Goal: Use online tool/utility: Utilize a website feature to perform a specific function

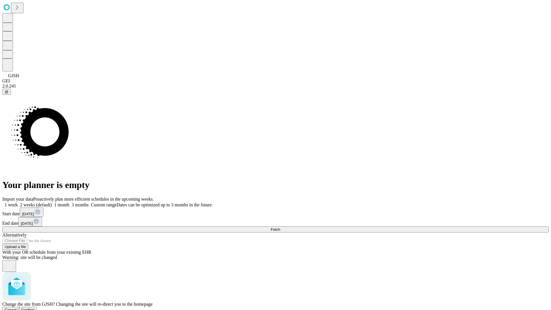
click at [35, 307] on span "Confirm" at bounding box center [27, 309] width 13 height 4
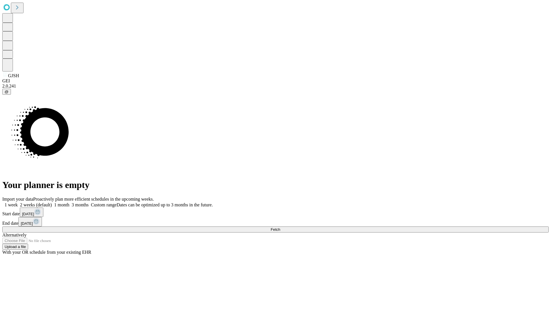
click at [18, 202] on label "1 week" at bounding box center [9, 204] width 15 height 5
click at [280, 227] on span "Fetch" at bounding box center [274, 229] width 9 height 4
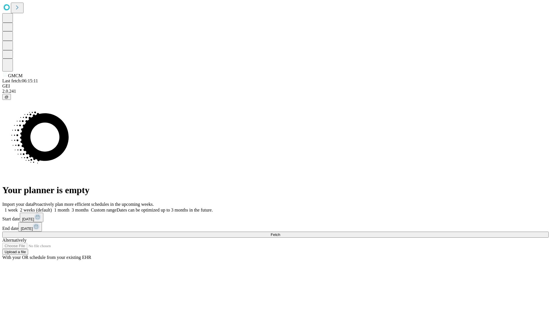
click at [18, 207] on label "1 week" at bounding box center [9, 209] width 15 height 5
click at [280, 232] on span "Fetch" at bounding box center [274, 234] width 9 height 4
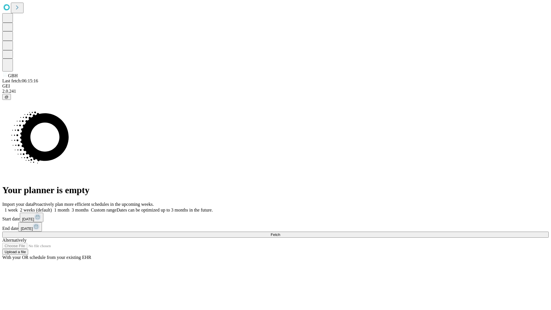
click at [18, 207] on label "1 week" at bounding box center [9, 209] width 15 height 5
click at [280, 232] on span "Fetch" at bounding box center [274, 234] width 9 height 4
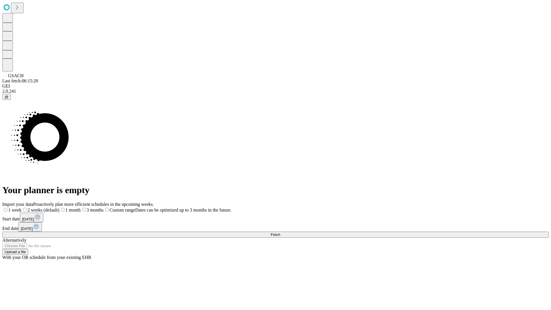
click at [22, 207] on label "1 week" at bounding box center [11, 209] width 19 height 5
click at [280, 232] on span "Fetch" at bounding box center [274, 234] width 9 height 4
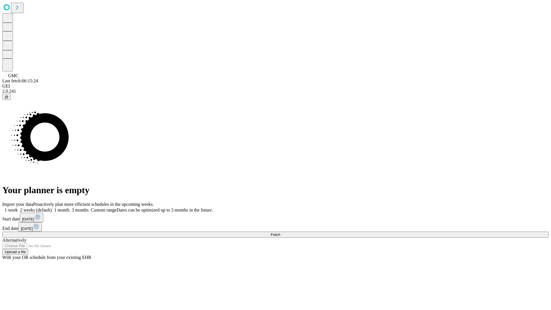
click at [18, 207] on label "1 week" at bounding box center [9, 209] width 15 height 5
click at [280, 232] on span "Fetch" at bounding box center [274, 234] width 9 height 4
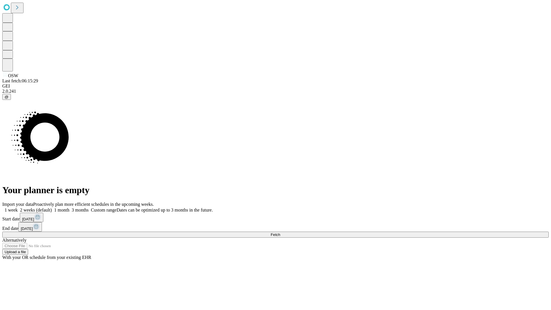
click at [18, 207] on label "1 week" at bounding box center [9, 209] width 15 height 5
click at [280, 232] on span "Fetch" at bounding box center [274, 234] width 9 height 4
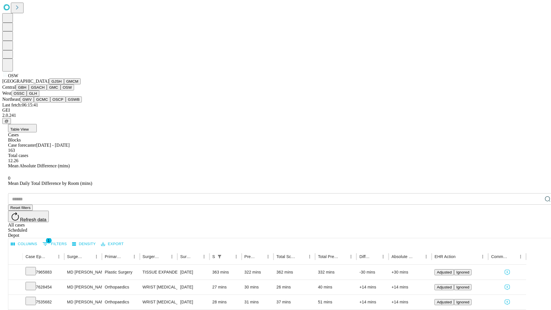
click at [27, 96] on button "OSSC" at bounding box center [18, 93] width 15 height 6
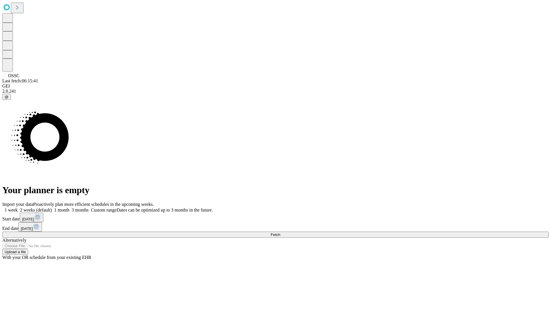
click at [18, 207] on label "1 week" at bounding box center [9, 209] width 15 height 5
click at [280, 232] on span "Fetch" at bounding box center [274, 234] width 9 height 4
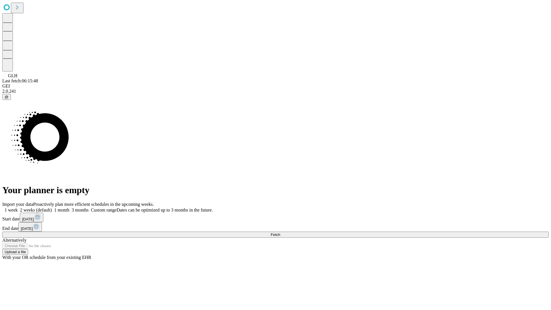
click at [18, 207] on label "1 week" at bounding box center [9, 209] width 15 height 5
click at [280, 232] on span "Fetch" at bounding box center [274, 234] width 9 height 4
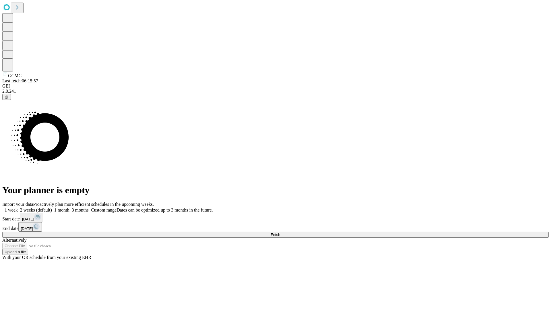
click at [18, 207] on label "1 week" at bounding box center [9, 209] width 15 height 5
click at [280, 232] on span "Fetch" at bounding box center [274, 234] width 9 height 4
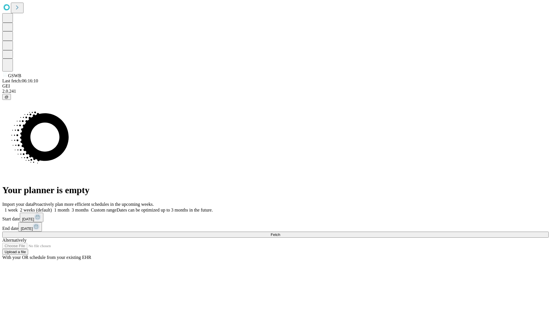
click at [18, 207] on label "1 week" at bounding box center [9, 209] width 15 height 5
click at [280, 232] on span "Fetch" at bounding box center [274, 234] width 9 height 4
